Goal: Find specific page/section: Find specific page/section

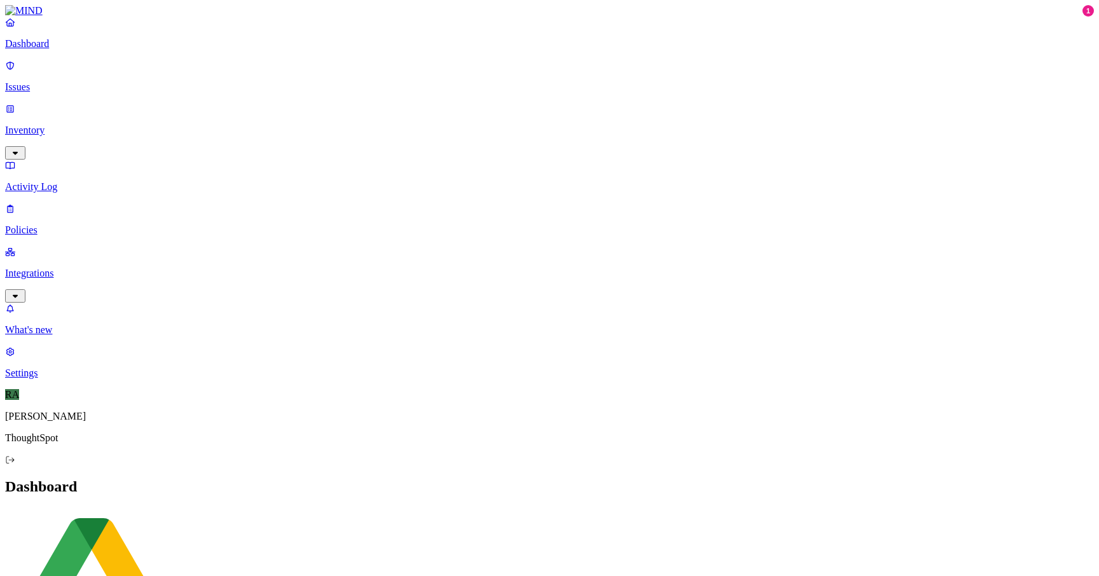
click at [52, 225] on p "Policies" at bounding box center [549, 230] width 1089 height 11
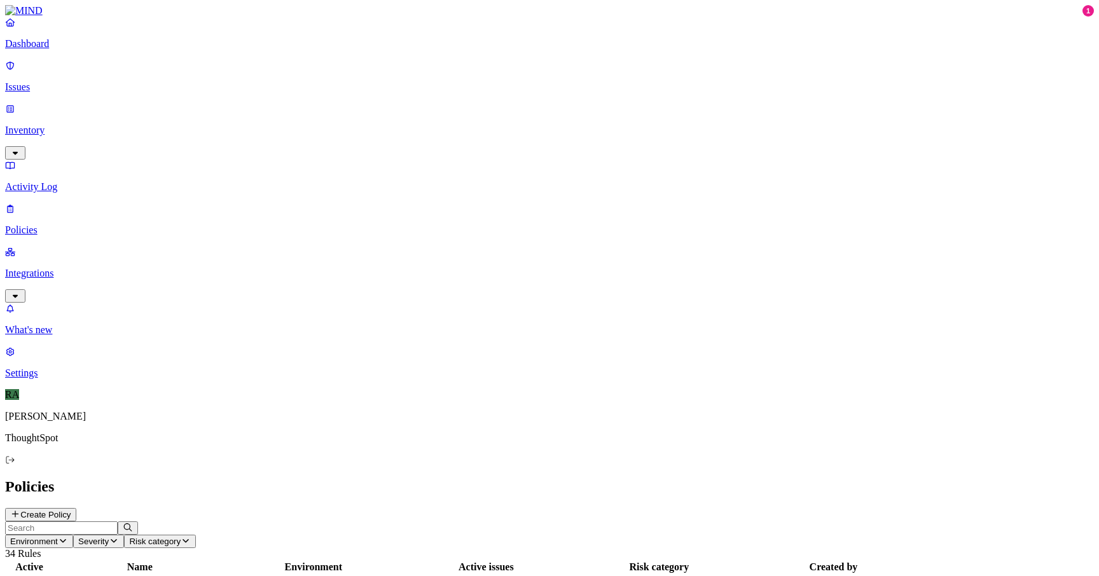
click at [116, 160] on div "Dashboard Issues Inventory Activity Log Policies Integrations" at bounding box center [549, 160] width 1089 height 286
click at [18, 295] on icon "button" at bounding box center [15, 296] width 5 height 3
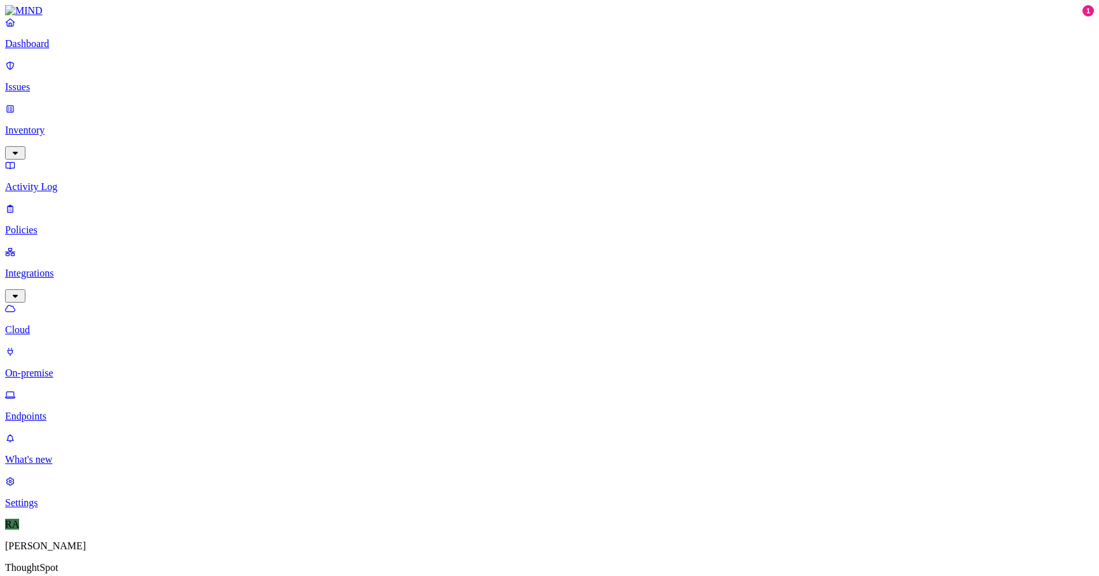
click at [116, 181] on p "Activity Log" at bounding box center [549, 186] width 1089 height 11
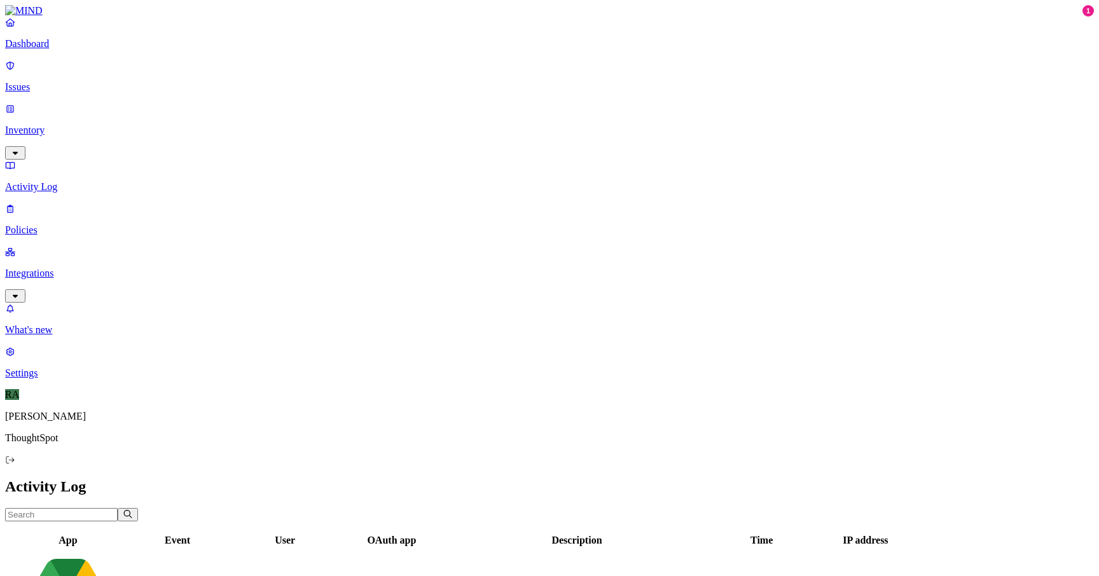
click at [80, 225] on p "Policies" at bounding box center [549, 230] width 1089 height 11
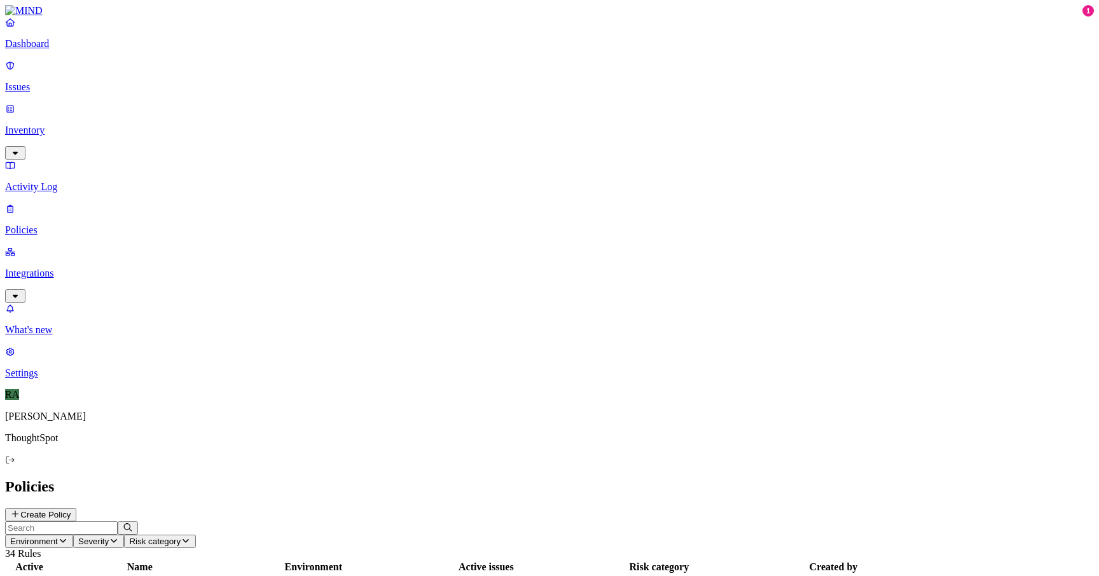
click at [115, 103] on link "Inventory" at bounding box center [549, 130] width 1089 height 55
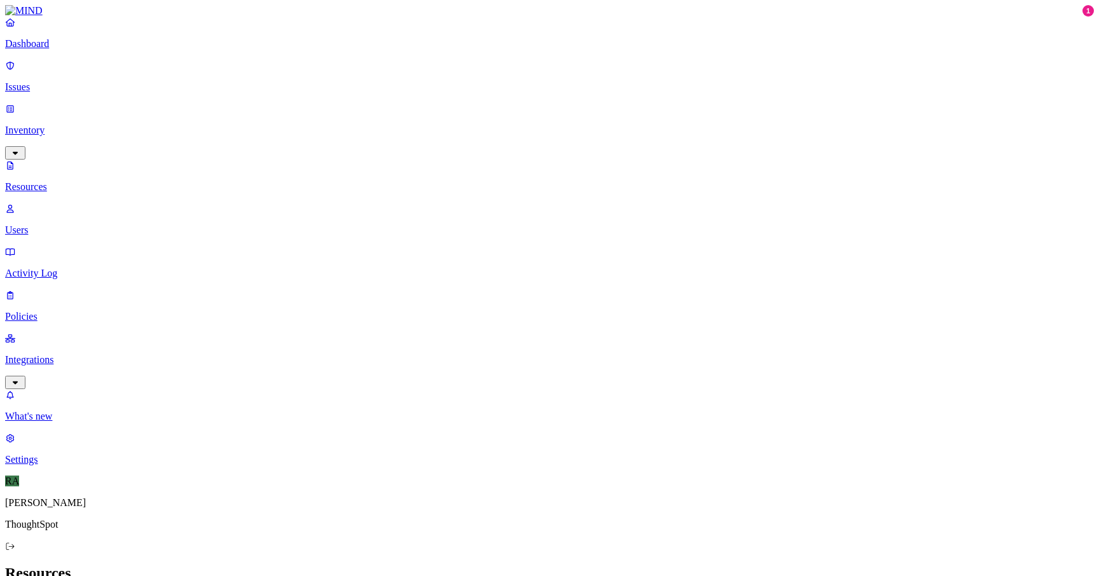
click at [70, 225] on p "Users" at bounding box center [549, 230] width 1089 height 11
paste input "[PERSON_NAME]"
type input "[PERSON_NAME]"
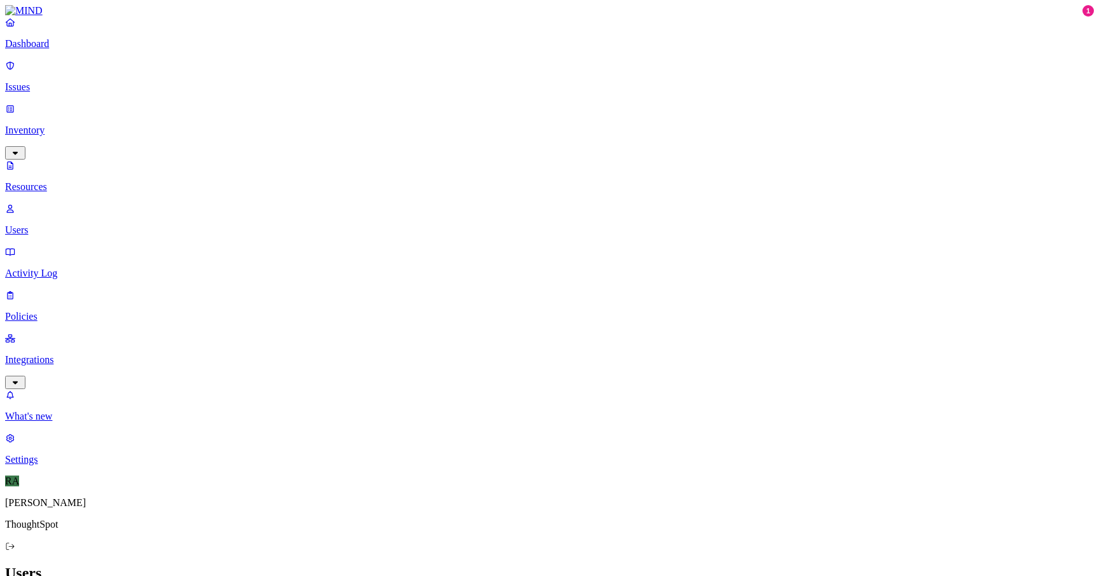
paste input "[PERSON_NAME]"
type input "[PERSON_NAME]"
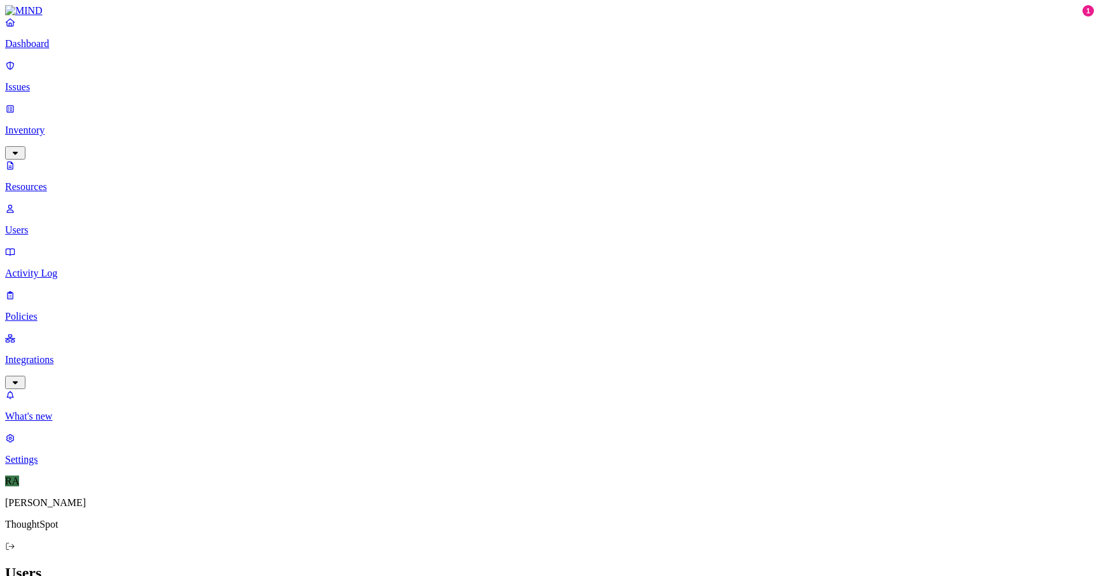
paste input "[PERSON_NAME]"
type input "[PERSON_NAME]"
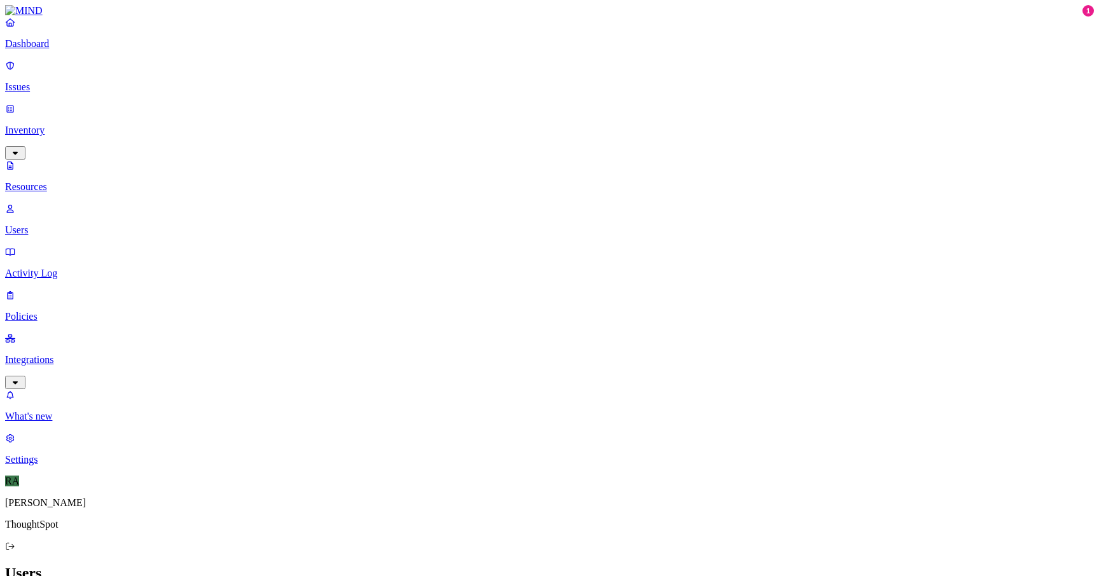
paste input "[PERSON_NAME]"
type input "[PERSON_NAME]"
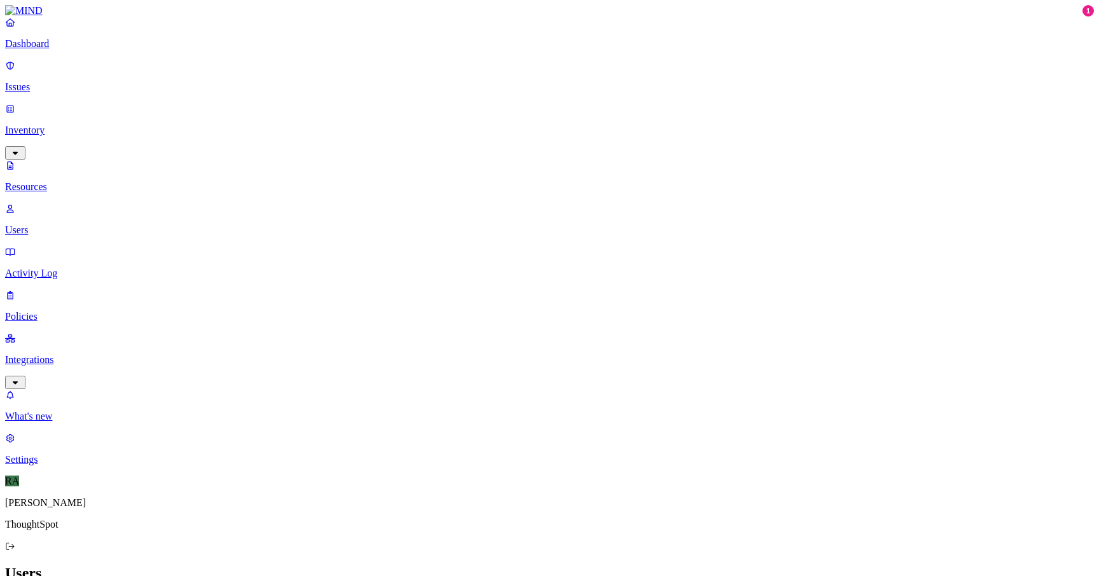
paste input "[PERSON_NAME]"
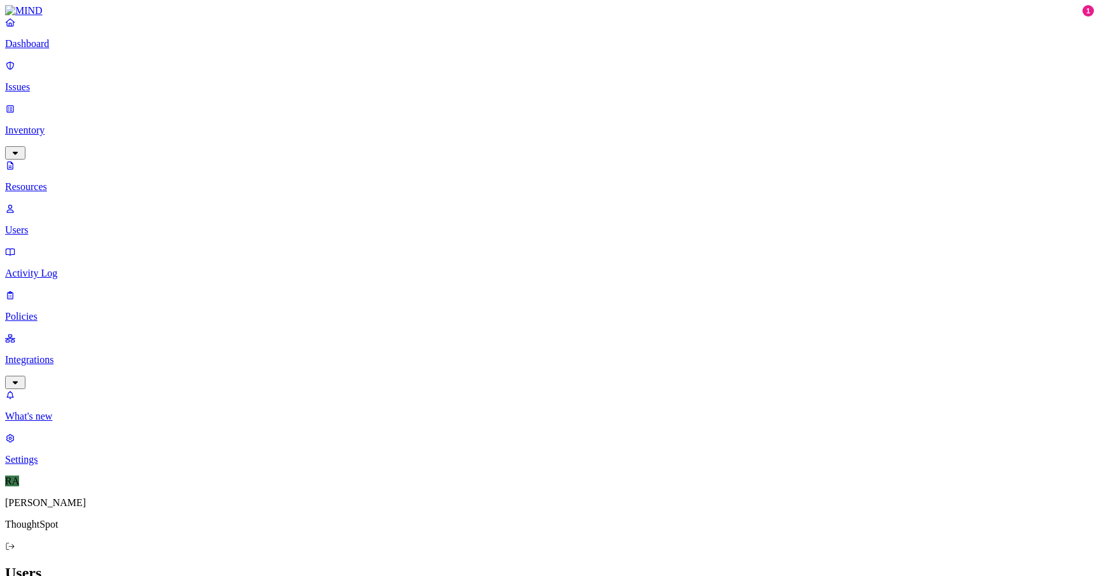
type input "[PERSON_NAME]"
paste input "[PERSON_NAME]"
type input "[PERSON_NAME]"
